Goal: Transaction & Acquisition: Download file/media

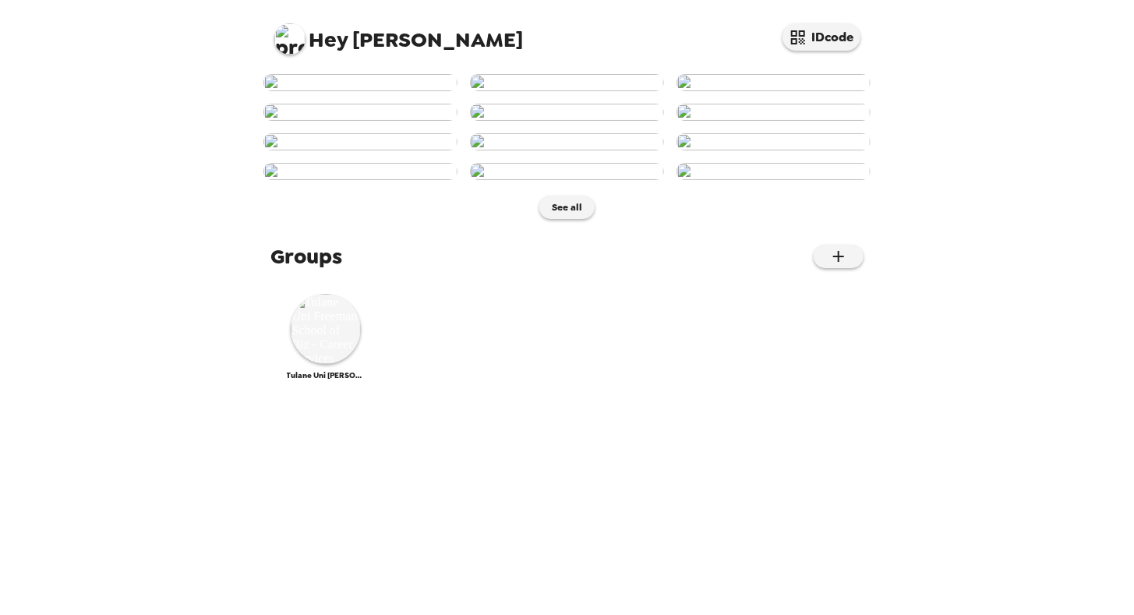
scroll to position [681, 0]
click at [335, 364] on img at bounding box center [326, 329] width 70 height 70
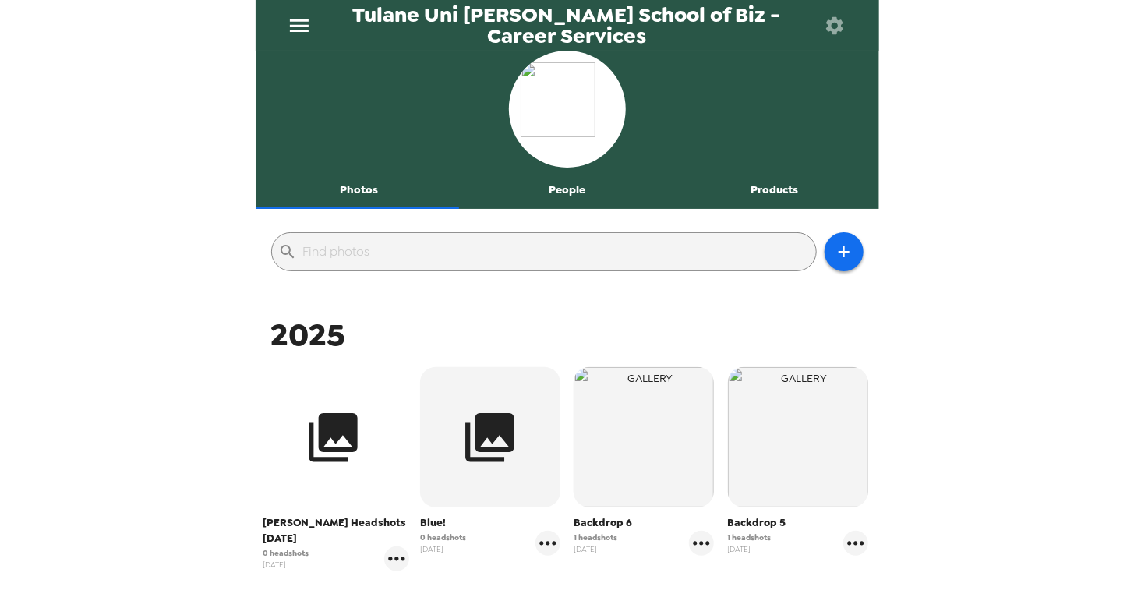
click at [338, 421] on icon "button" at bounding box center [333, 437] width 49 height 49
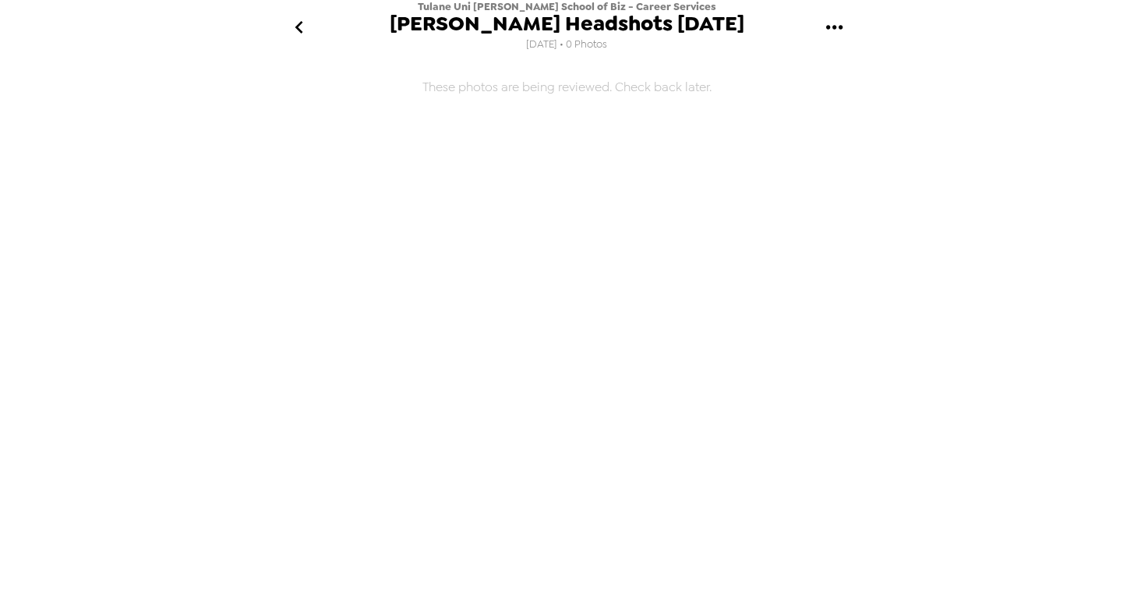
click at [839, 28] on icon "gallery menu" at bounding box center [835, 27] width 25 height 25
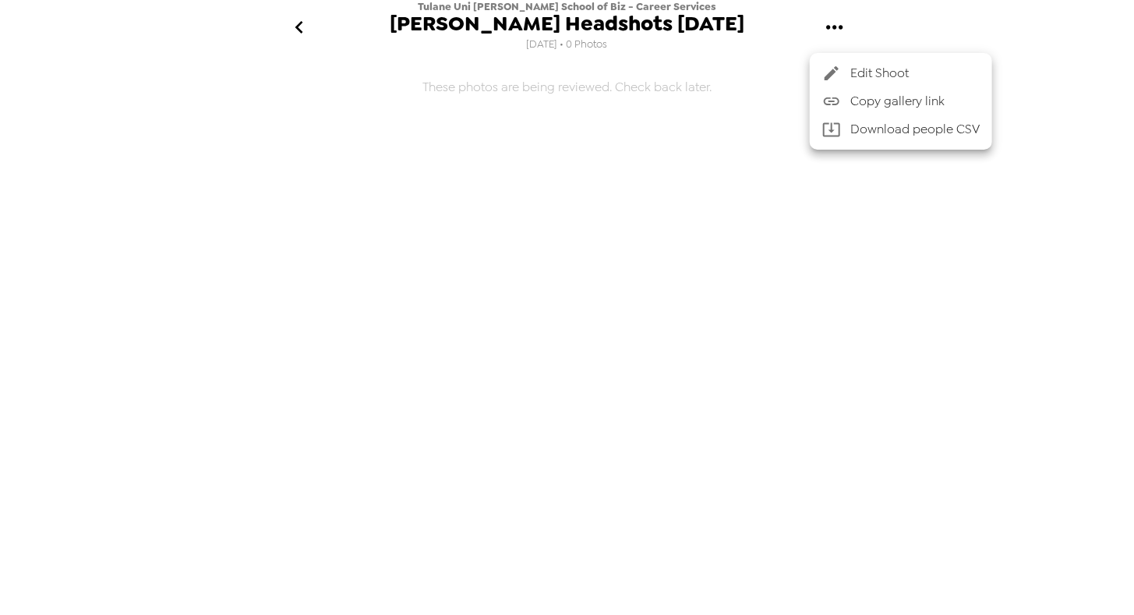
click at [831, 71] on icon at bounding box center [832, 73] width 14 height 14
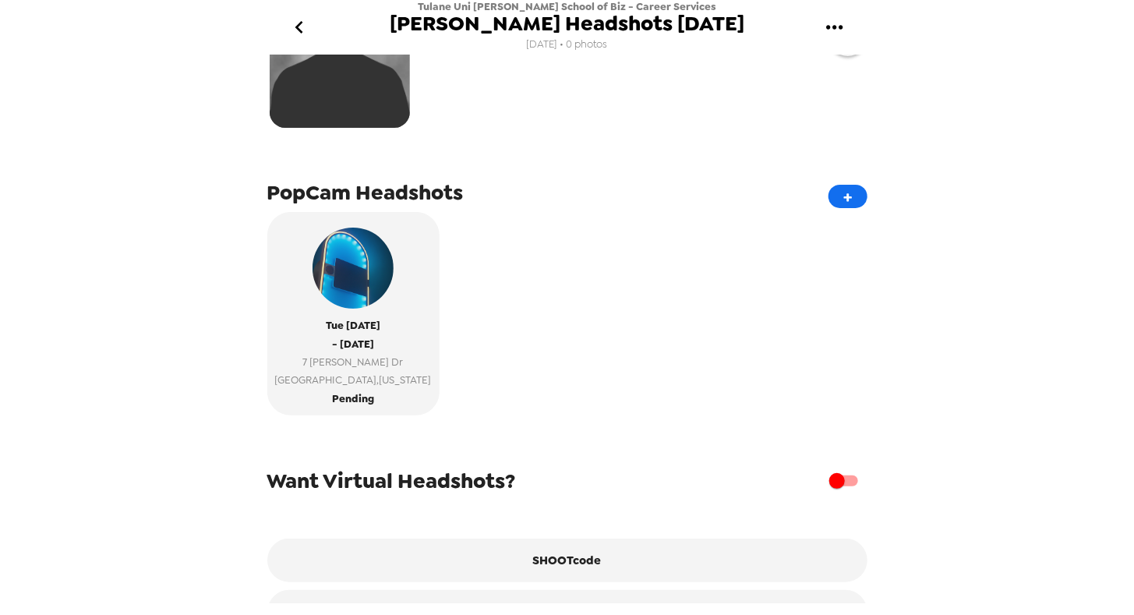
scroll to position [200, 0]
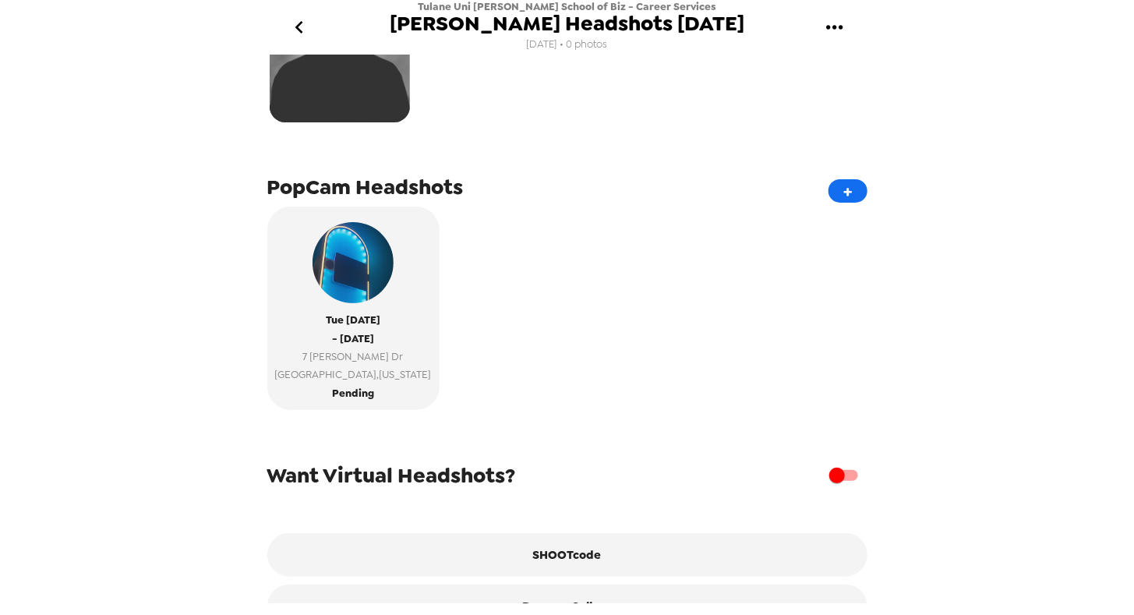
click at [211, 291] on div "Tulane Uni [PERSON_NAME] School of Biz - Career Services [PERSON_NAME] Headshot…" at bounding box center [567, 307] width 1134 height 615
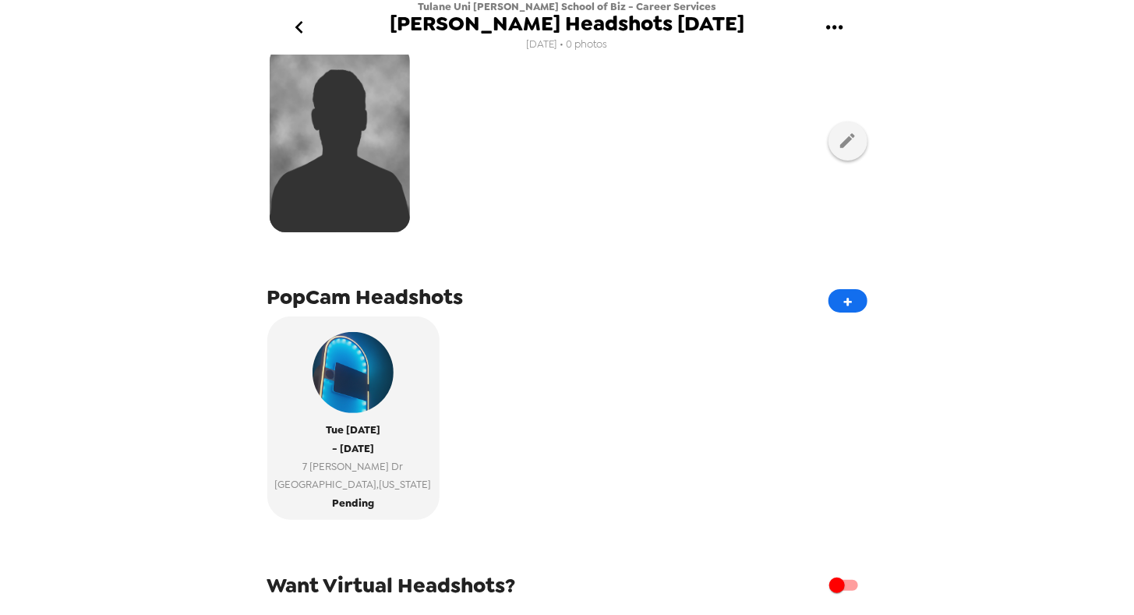
scroll to position [0, 0]
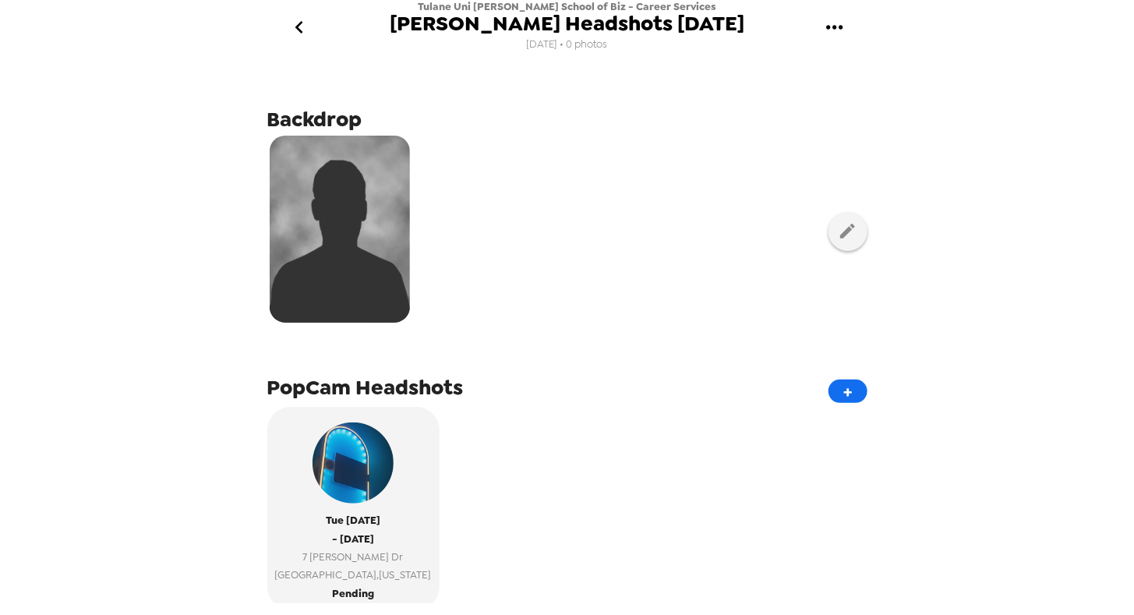
click at [296, 37] on icon "go back" at bounding box center [299, 27] width 25 height 25
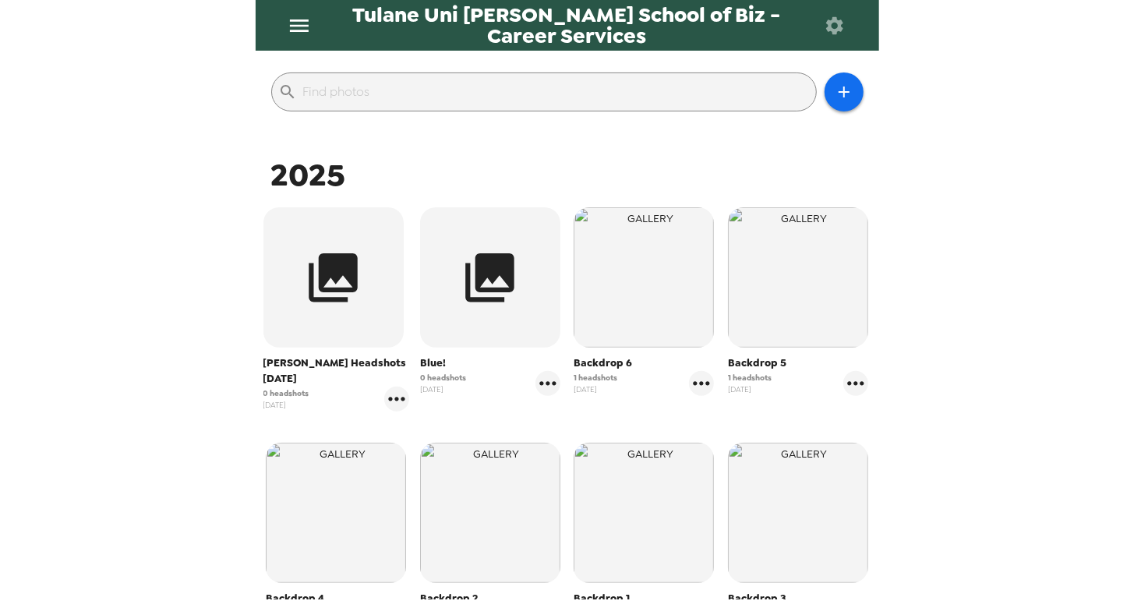
scroll to position [317, 0]
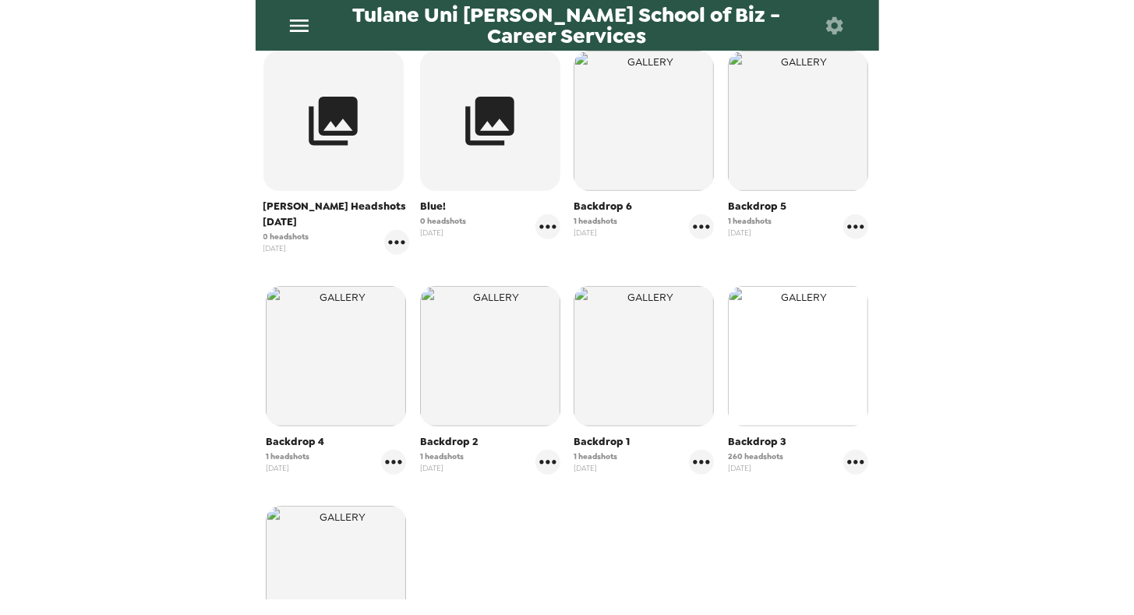
click at [775, 396] on img "button" at bounding box center [798, 356] width 140 height 140
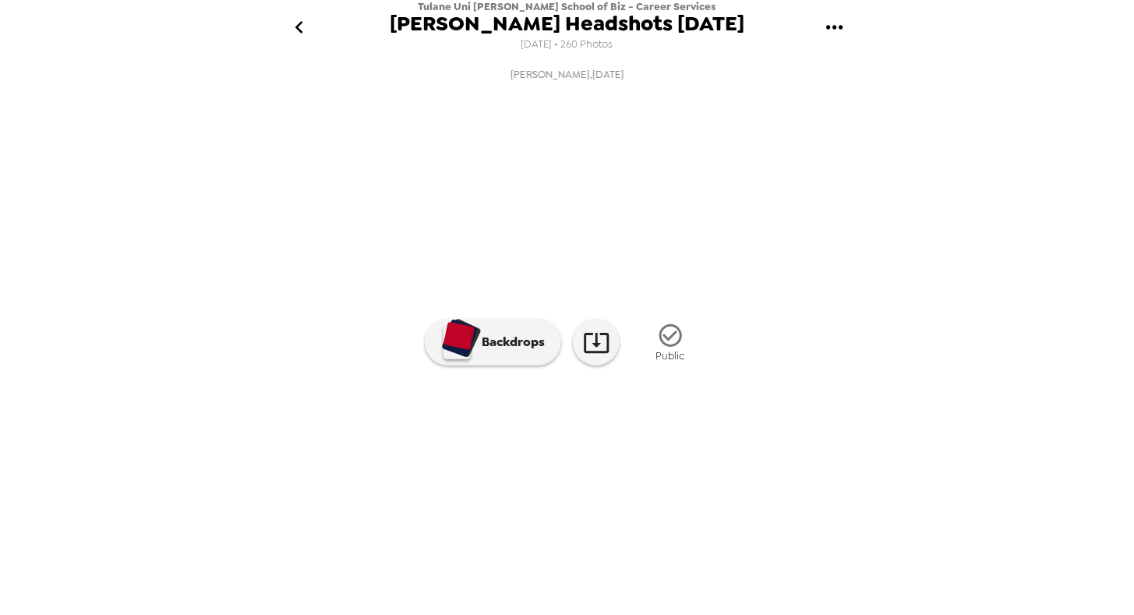
scroll to position [70, 0]
click at [705, 504] on img at bounding box center [694, 463] width 119 height 81
click at [744, 504] on div at bounding box center [568, 438] width 624 height 133
click at [832, 34] on icon "gallery menu" at bounding box center [835, 27] width 25 height 25
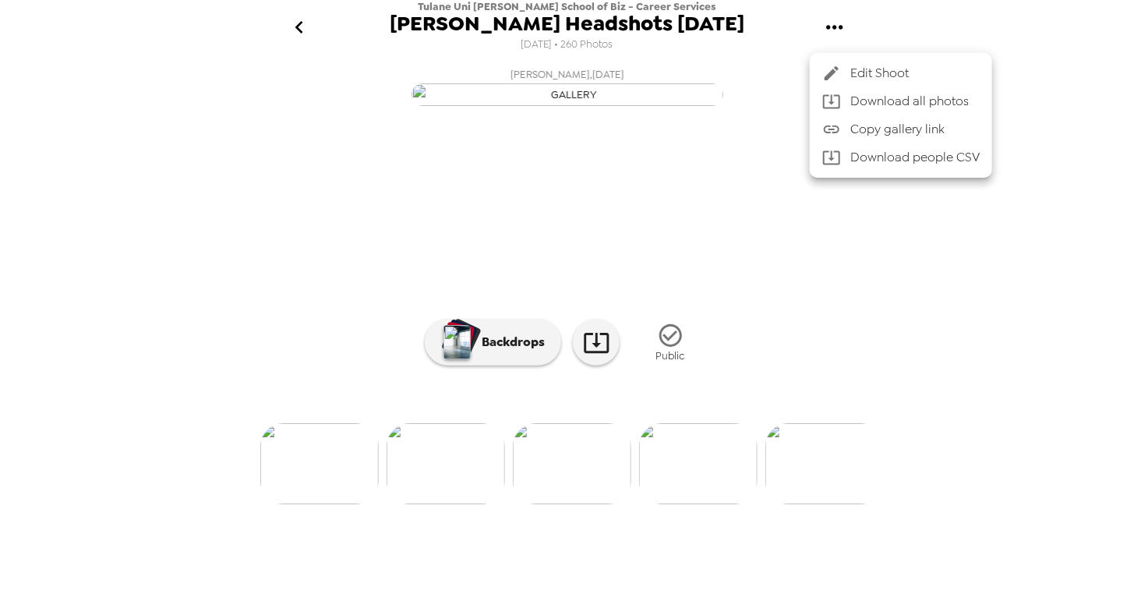
click at [760, 49] on div at bounding box center [567, 307] width 1134 height 615
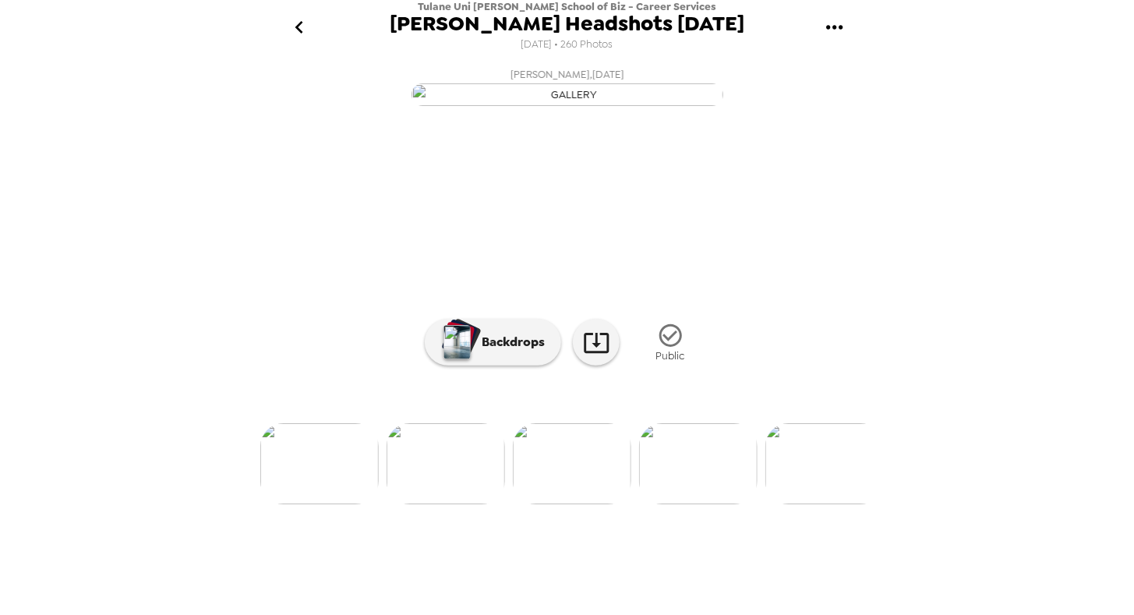
click at [837, 33] on icon "gallery menu" at bounding box center [835, 27] width 25 height 25
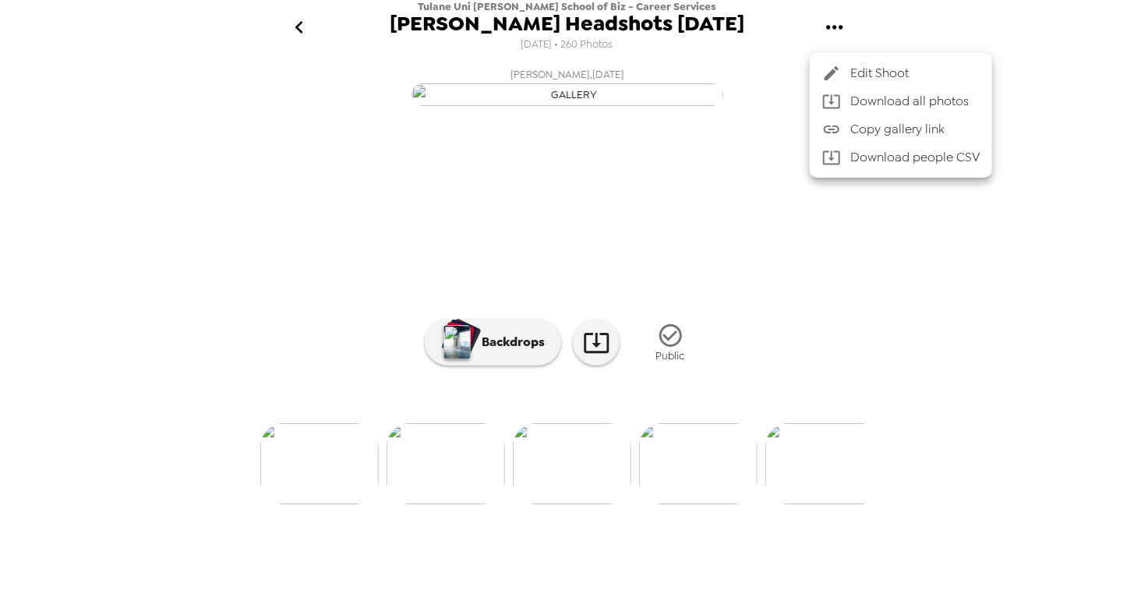
click at [787, 30] on div at bounding box center [567, 307] width 1134 height 615
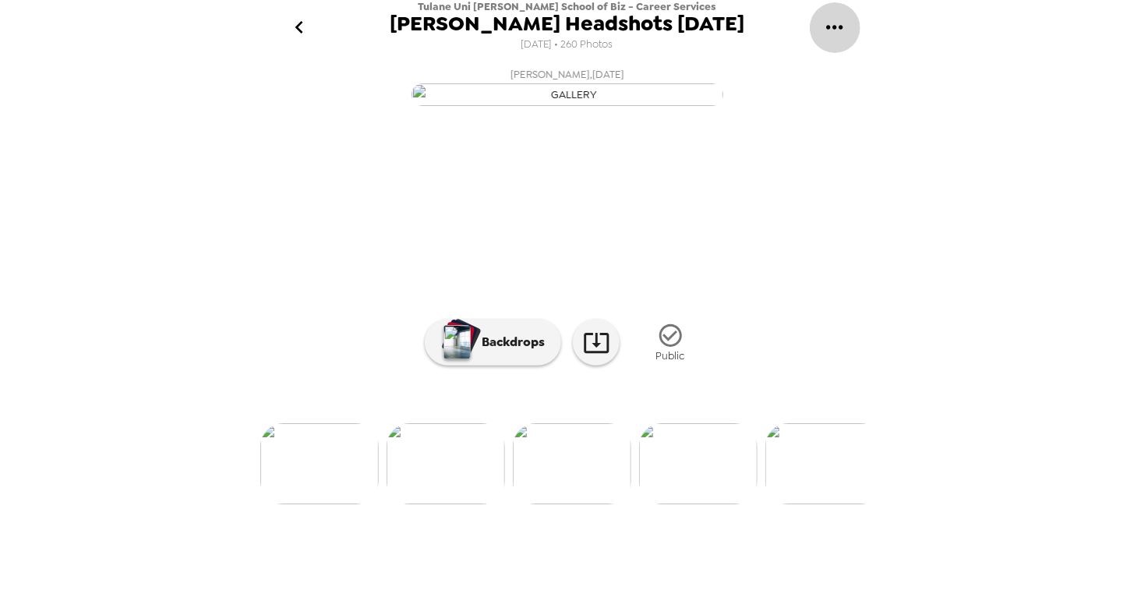
click at [828, 30] on icon "gallery menu" at bounding box center [835, 27] width 25 height 25
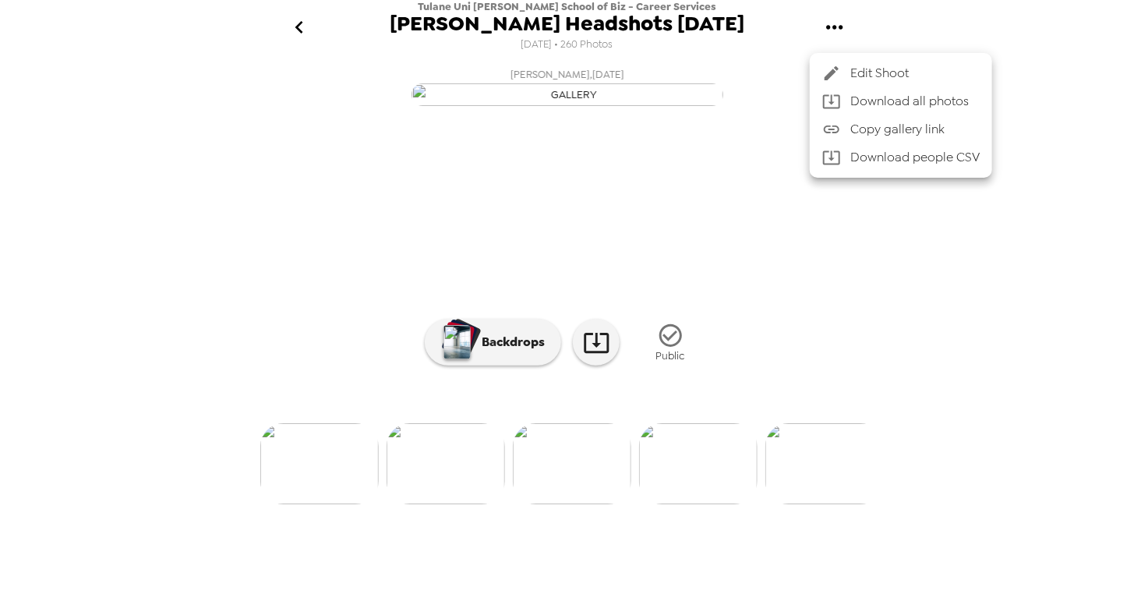
click at [854, 101] on span "Download all photos" at bounding box center [915, 101] width 129 height 19
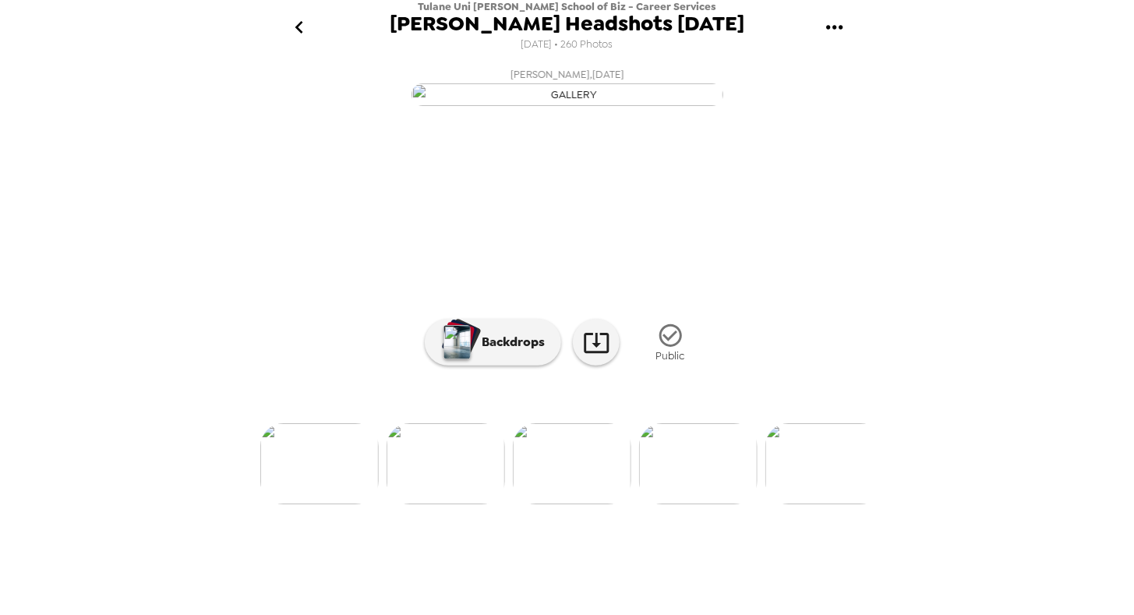
click at [1083, 149] on div "Tulane Uni [PERSON_NAME] School of Biz - Career Services [PERSON_NAME] Headshot…" at bounding box center [567, 307] width 1134 height 615
